Goal: Browse casually: Explore the website without a specific task or goal

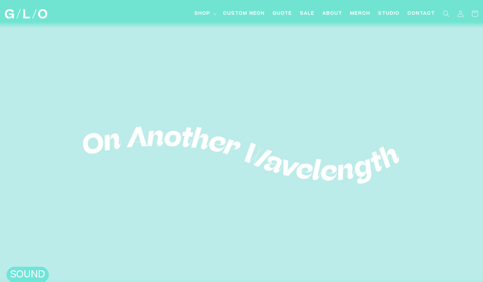
click at [32, 278] on h2 "SOUND" at bounding box center [28, 275] width 36 height 12
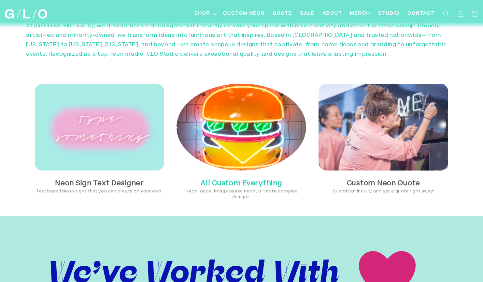
scroll to position [385, 0]
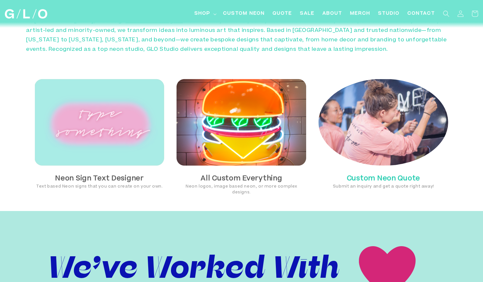
click at [382, 114] on img at bounding box center [383, 122] width 130 height 87
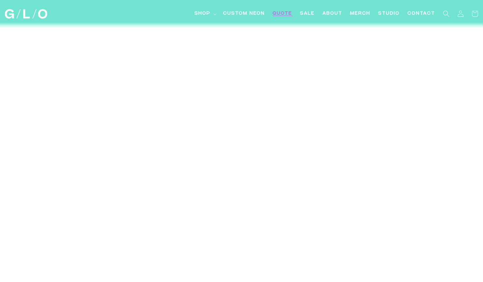
click at [30, 13] on img at bounding box center [26, 13] width 42 height 9
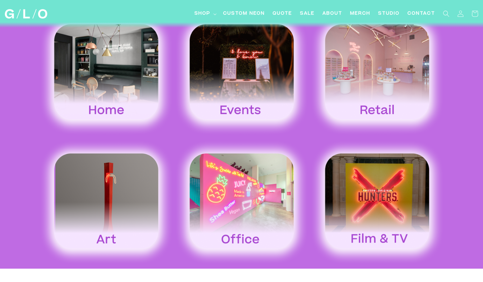
scroll to position [1047, 0]
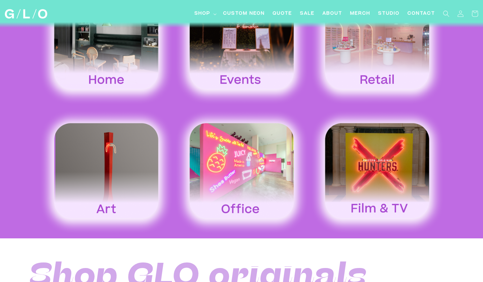
click at [224, 151] on img at bounding box center [241, 172] width 135 height 126
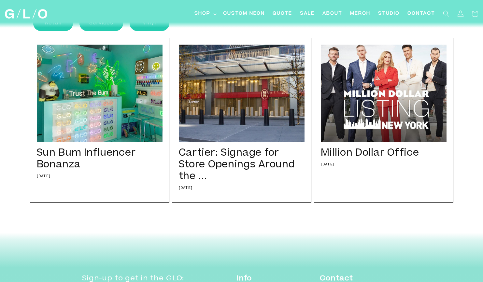
scroll to position [126, 0]
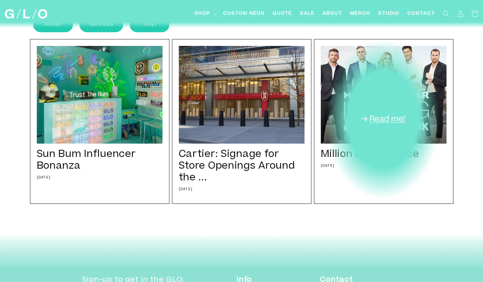
click at [395, 121] on div "Million Dollar Office 11/10/16 When Lindsay and Ali, two interior designers fro…" at bounding box center [383, 121] width 139 height 165
